Goal: Find specific page/section: Locate a particular part of the current website

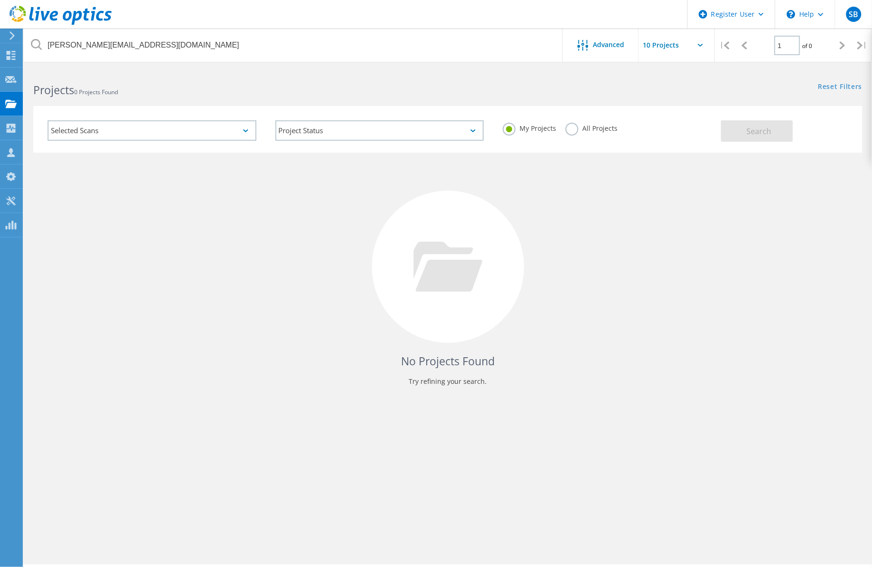
click at [572, 126] on label "All Projects" at bounding box center [592, 127] width 52 height 9
click at [0, 0] on input "All Projects" at bounding box center [0, 0] width 0 height 0
click at [727, 134] on button "Search" at bounding box center [758, 130] width 72 height 21
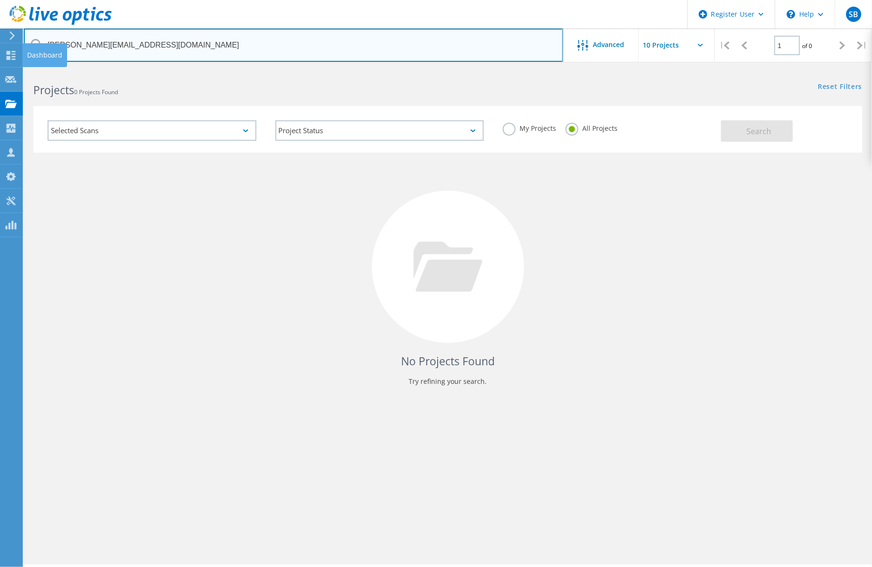
drag, startPoint x: 197, startPoint y: 58, endPoint x: 51, endPoint y: 50, distance: 145.9
click at [17, 69] on div "Register User \n Help Explore Helpful Articles Contact Support SB Dell User [PE…" at bounding box center [436, 331] width 872 height 525
click at [136, 30] on input "[PERSON_NAME][EMAIL_ADDRESS][DOMAIN_NAME]" at bounding box center [294, 45] width 540 height 33
click at [122, 42] on input "[PERSON_NAME][EMAIL_ADDRESS][DOMAIN_NAME]" at bounding box center [294, 45] width 540 height 33
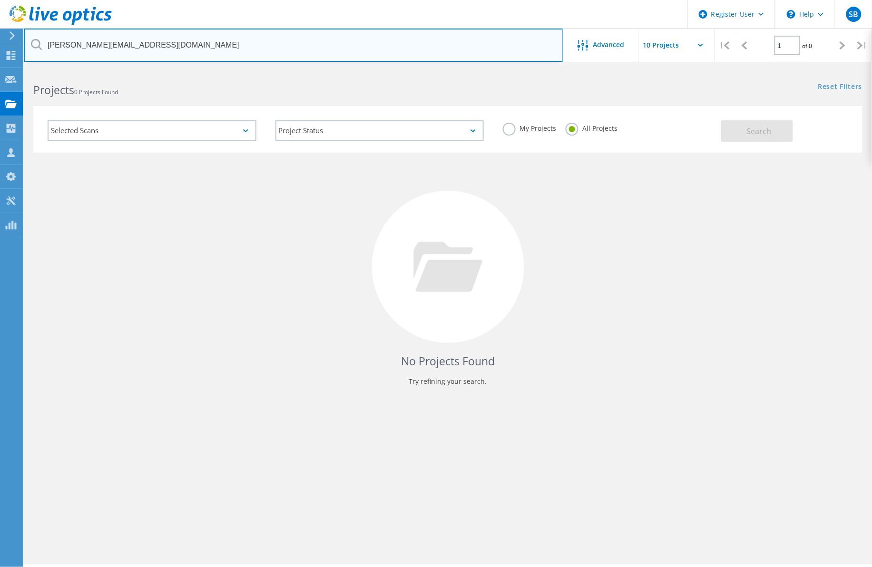
click at [122, 42] on input "[PERSON_NAME][EMAIL_ADDRESS][DOMAIN_NAME]" at bounding box center [294, 45] width 540 height 33
paste input "text"
type input "d"
paste input "[EMAIL_ADDRESS][PERSON_NAME][DOMAIN_NAME]"
type input "[EMAIL_ADDRESS][PERSON_NAME][DOMAIN_NAME]"
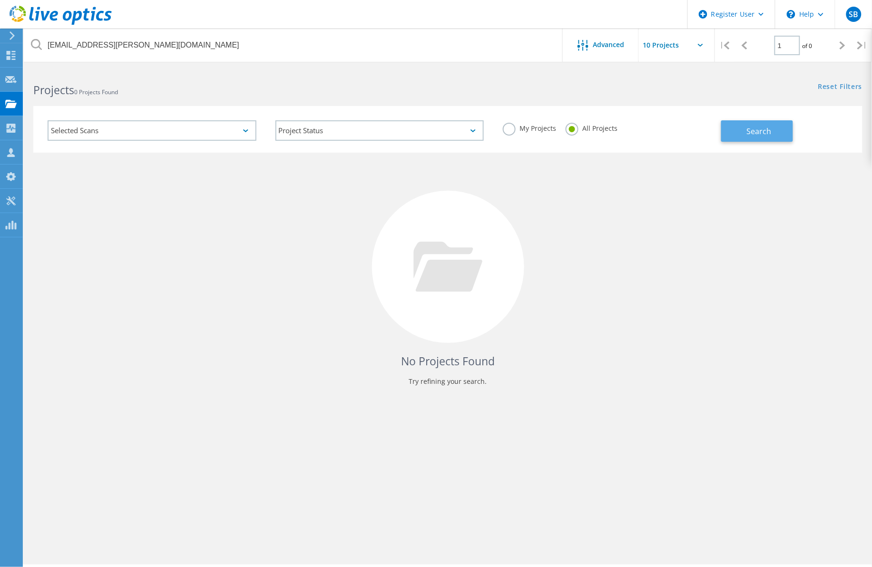
click at [751, 132] on span "Search" at bounding box center [759, 131] width 25 height 10
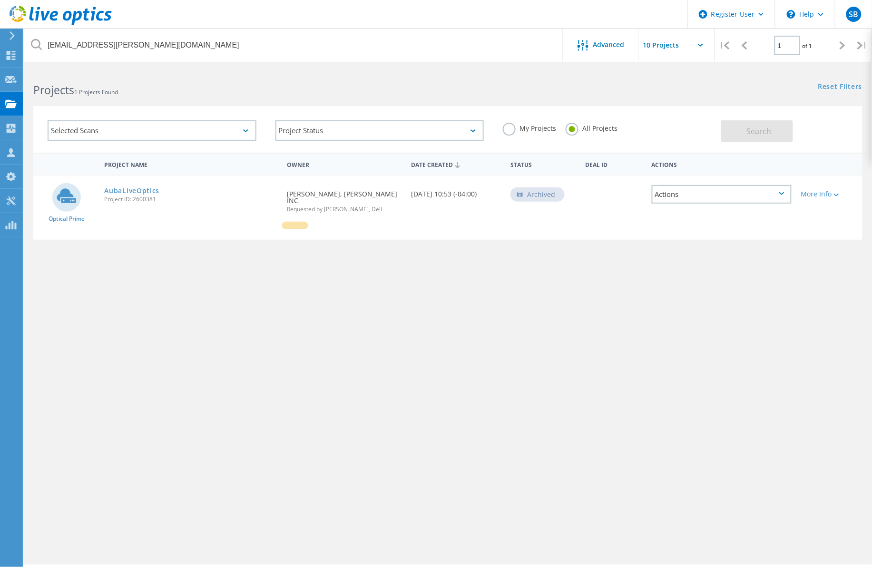
click at [116, 184] on div "AubaLiveOptics Project ID: 2600381" at bounding box center [190, 194] width 182 height 36
click at [118, 188] on link "AubaLiveOptics" at bounding box center [131, 191] width 55 height 7
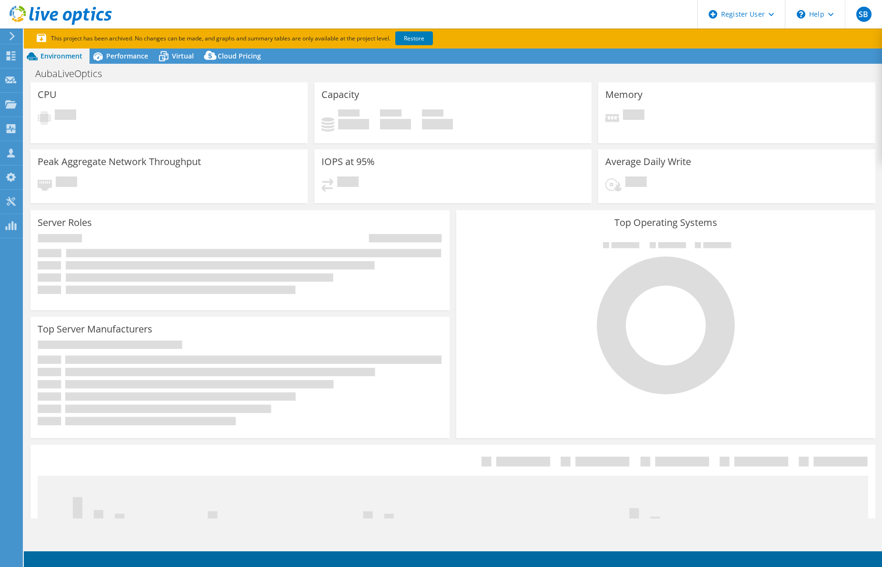
select select "USD"
